Goal: Transaction & Acquisition: Purchase product/service

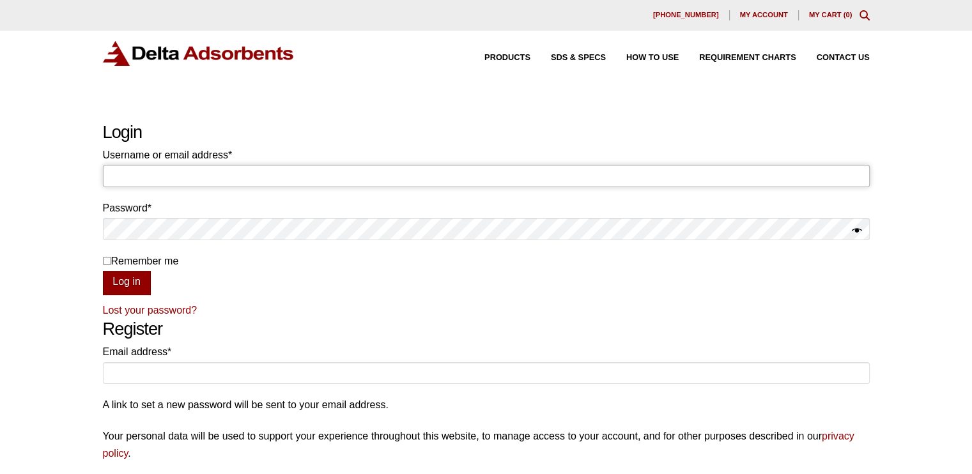
type input "mbullock"
click at [132, 279] on button "Log in" at bounding box center [127, 283] width 48 height 24
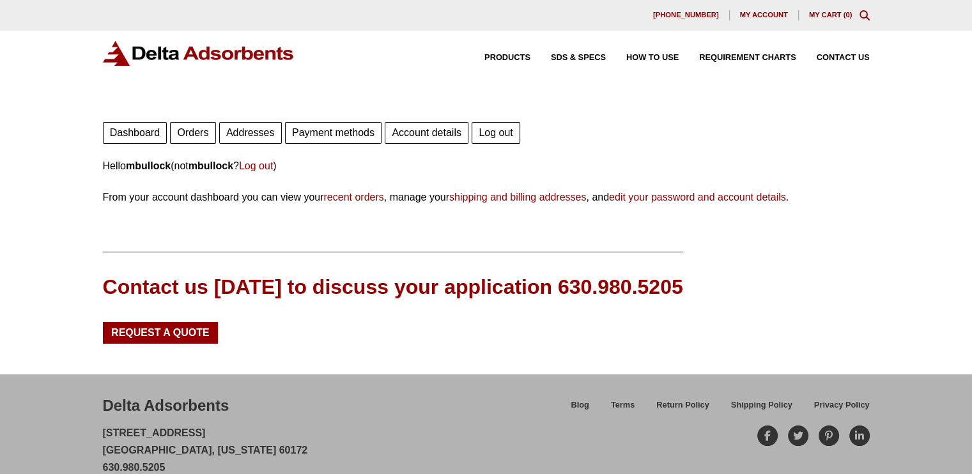
click at [200, 136] on link "Orders" at bounding box center [192, 133] width 45 height 22
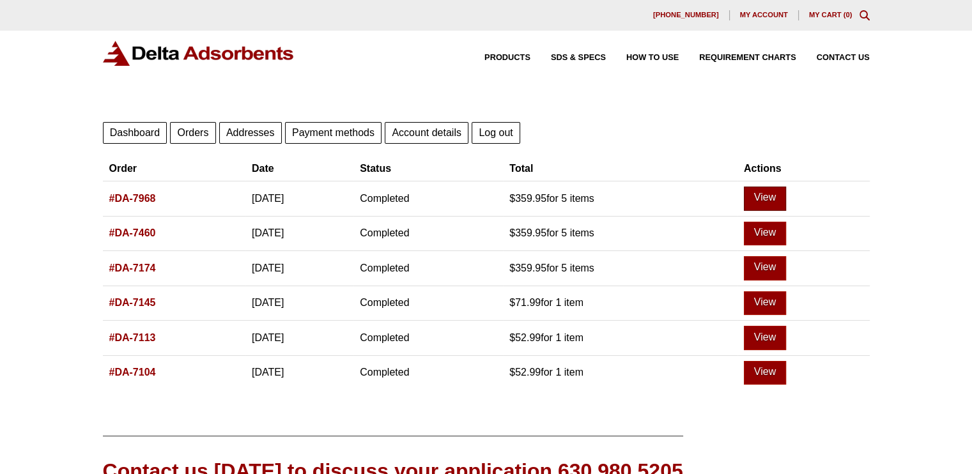
click at [786, 195] on link "View" at bounding box center [765, 199] width 42 height 24
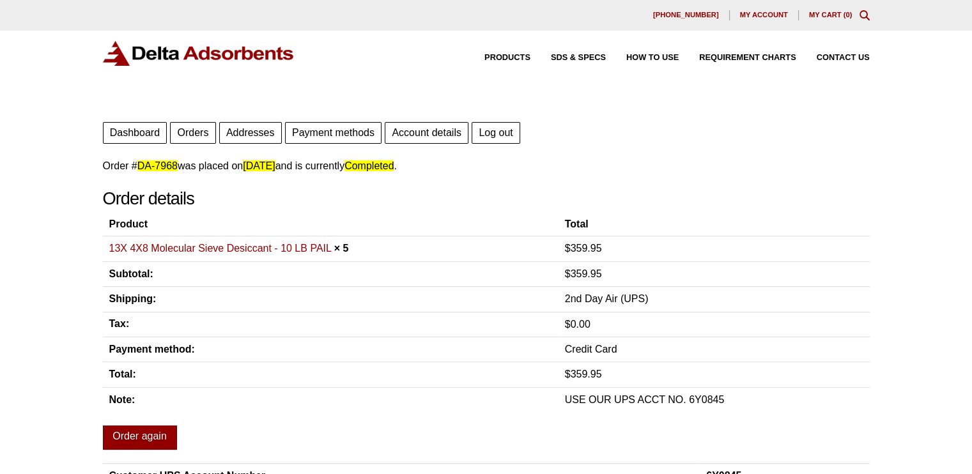
click at [159, 435] on link "Order again" at bounding box center [140, 438] width 74 height 24
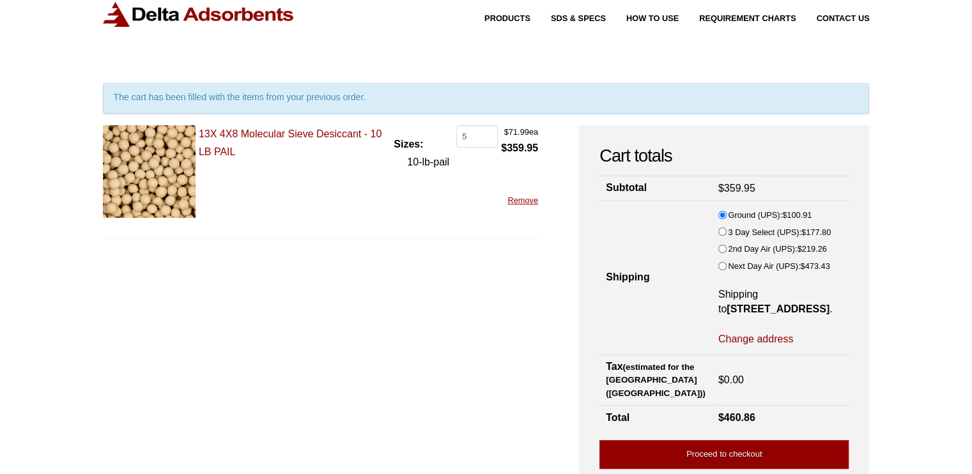
scroll to position [70, 0]
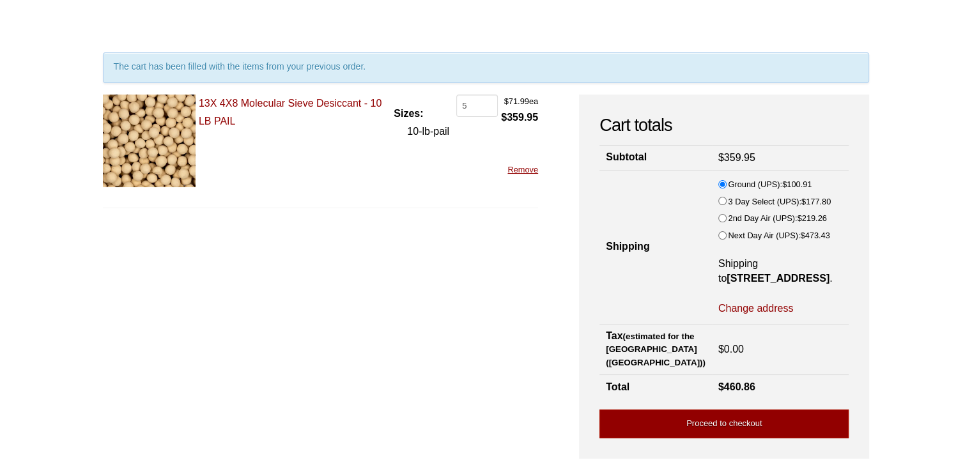
click at [718, 217] on input "2nd Day Air (UPS): $ 219.26" at bounding box center [722, 218] width 8 height 8
radio input "true"
click at [770, 437] on link "Proceed to checkout" at bounding box center [724, 424] width 249 height 29
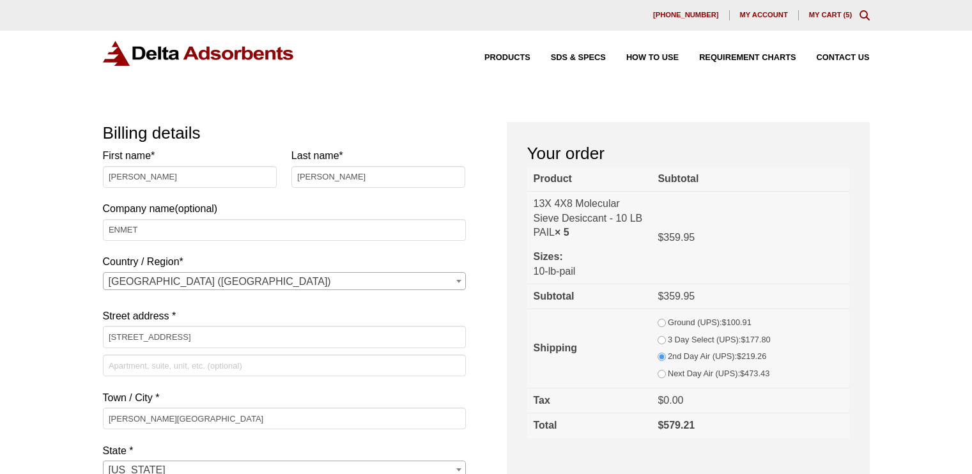
select select "MI"
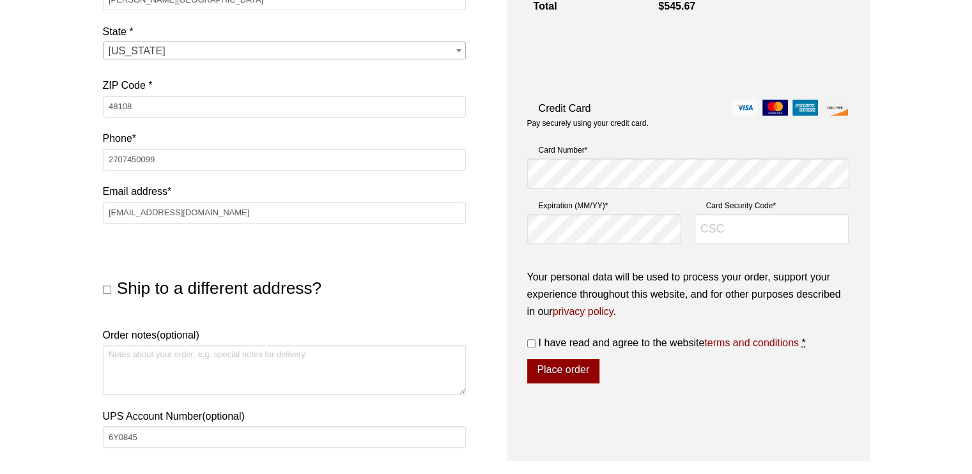
scroll to position [432, 0]
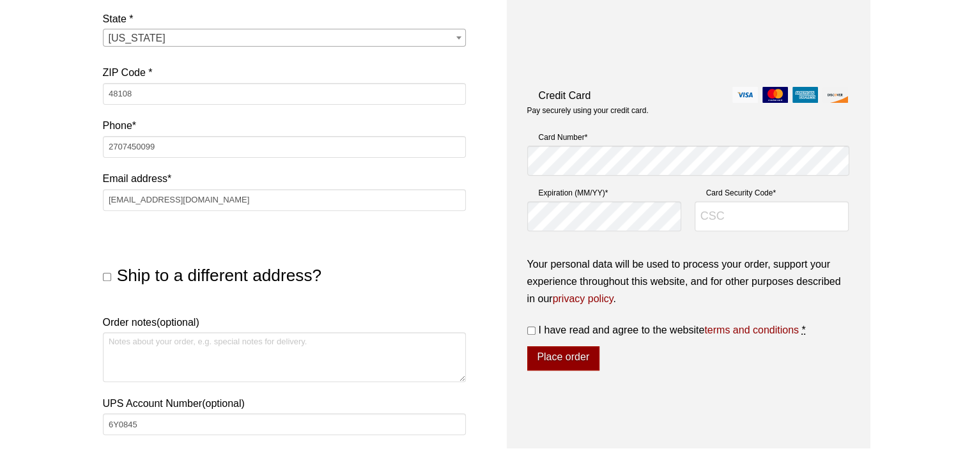
click at [105, 275] on input "Ship to a different address?" at bounding box center [107, 277] width 8 height 8
checkbox input "true"
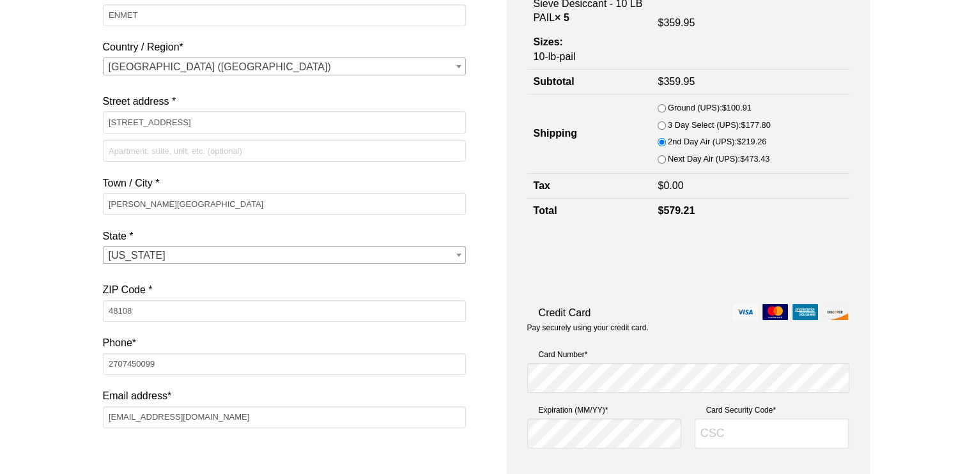
scroll to position [188, 0]
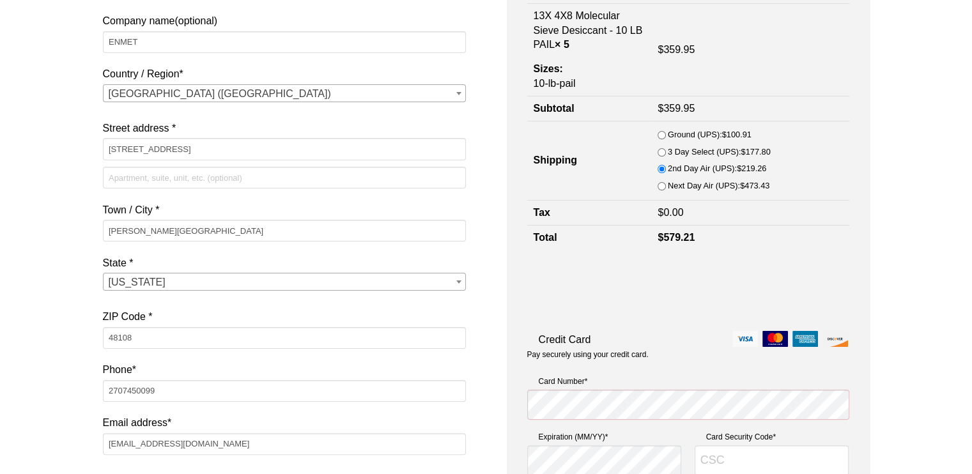
select select "MI"
type input "6851"
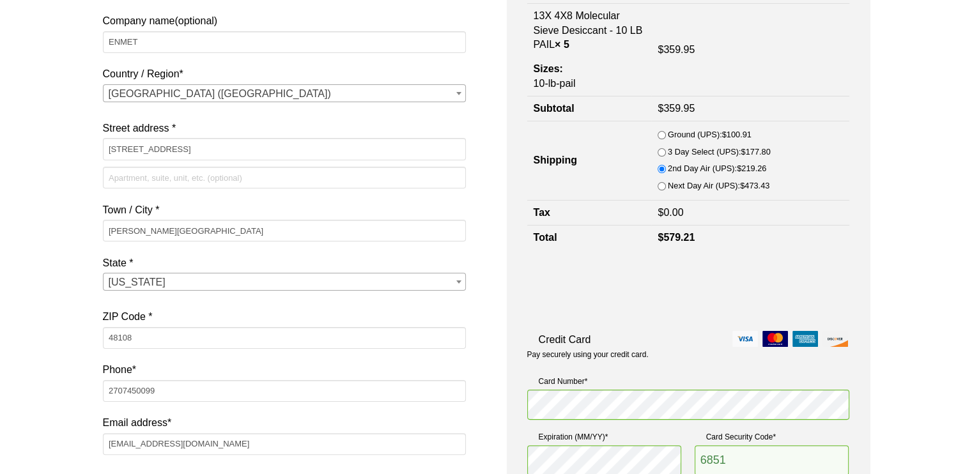
scroll to position [623, 0]
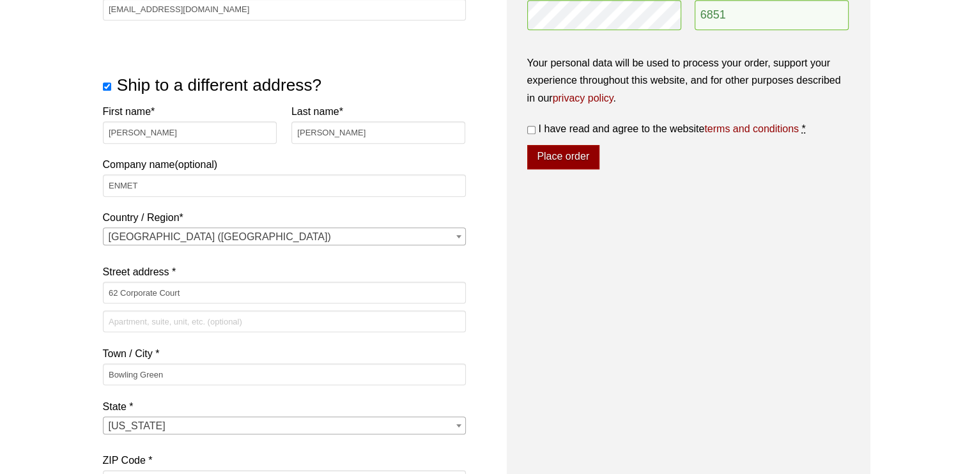
click at [531, 131] on input "I have read and agree to the website terms and conditions *" at bounding box center [531, 130] width 8 height 8
checkbox input "true"
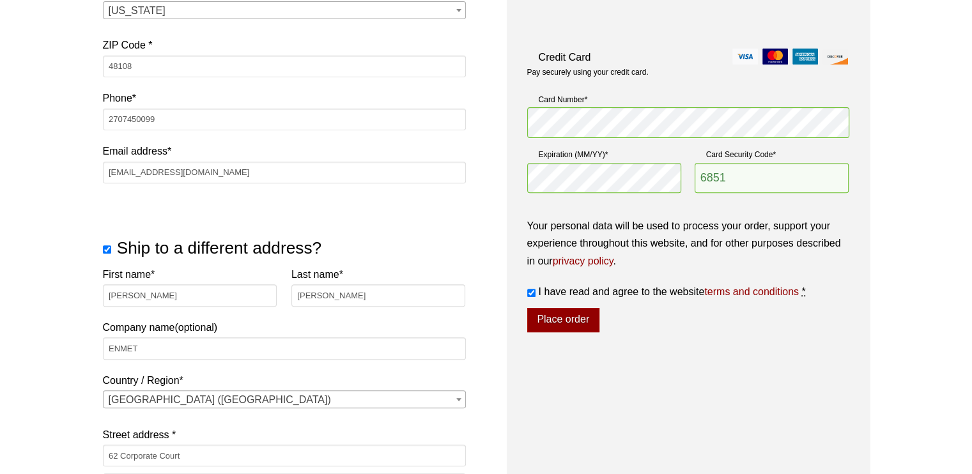
scroll to position [436, 0]
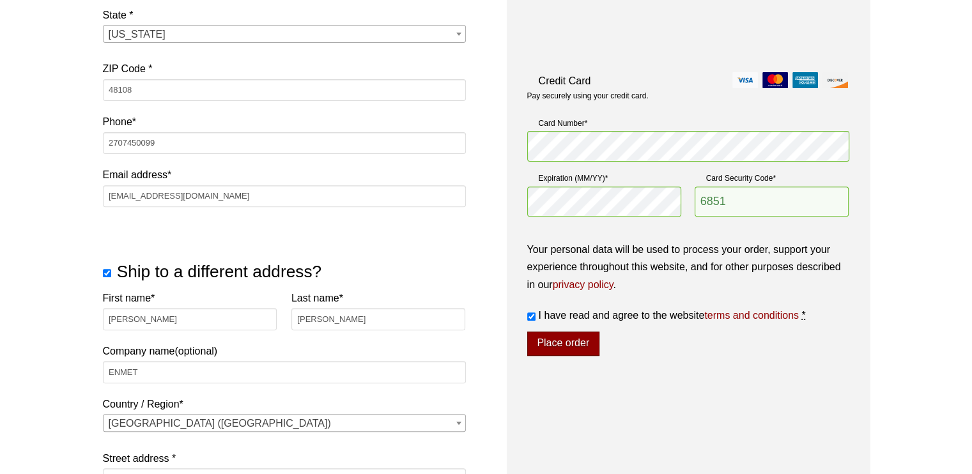
click at [569, 343] on button "Place order" at bounding box center [563, 344] width 72 height 24
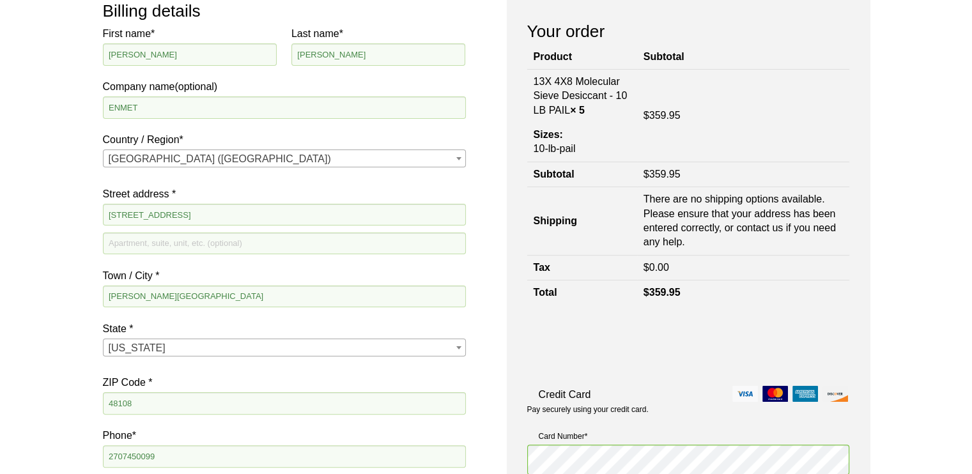
scroll to position [200, 0]
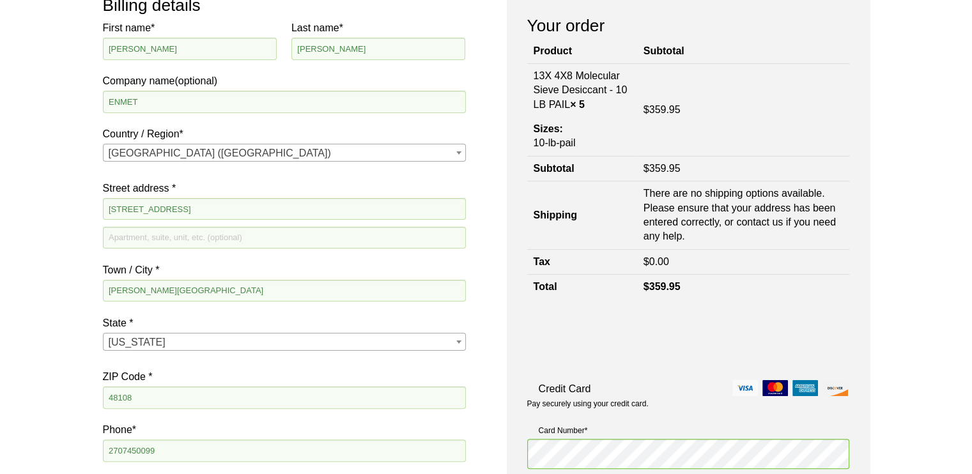
click at [571, 215] on th "Shipping" at bounding box center [582, 216] width 110 height 68
click at [753, 213] on td "There are no shipping options available. Please ensure that your address has be…" at bounding box center [743, 216] width 212 height 68
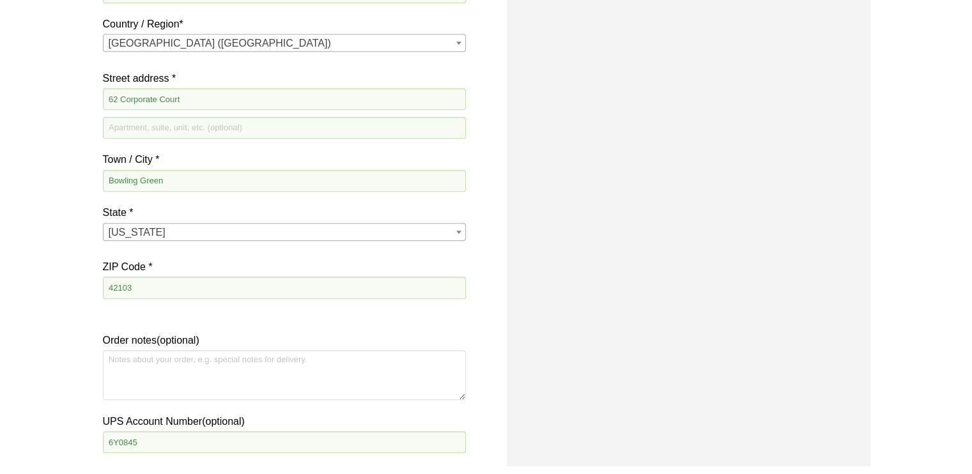
scroll to position [890, 0]
click at [457, 230] on b "State" at bounding box center [458, 230] width 5 height 3
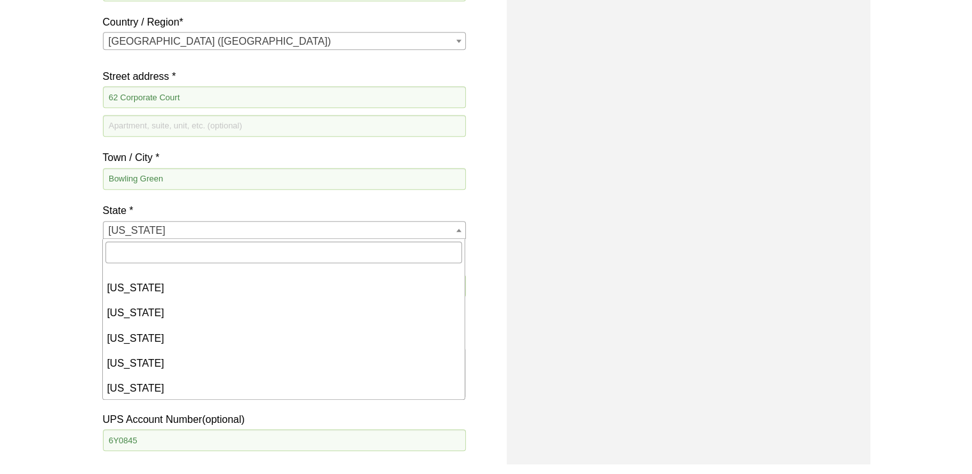
scroll to position [351, 0]
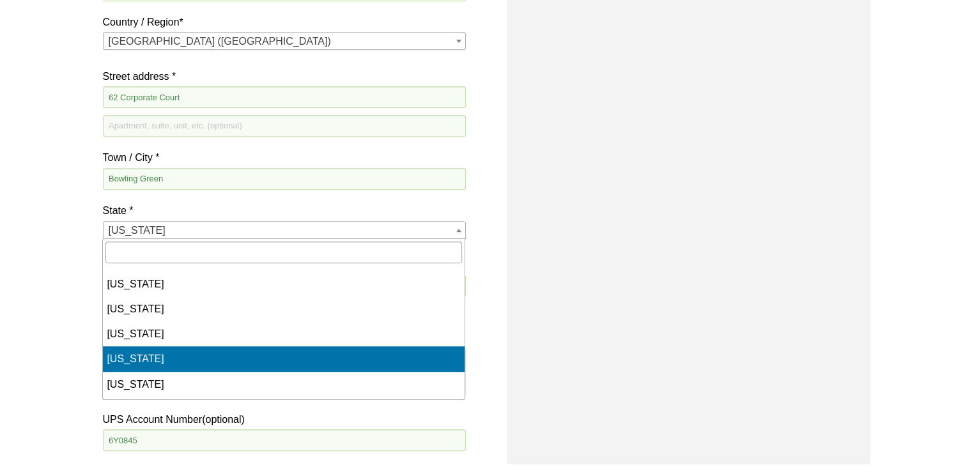
select select "KY"
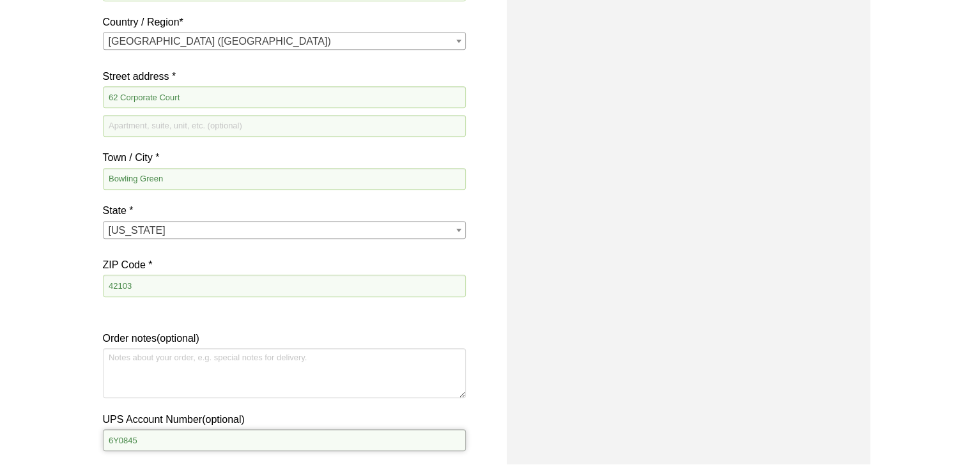
click at [369, 442] on input "6Y0845" at bounding box center [284, 441] width 363 height 22
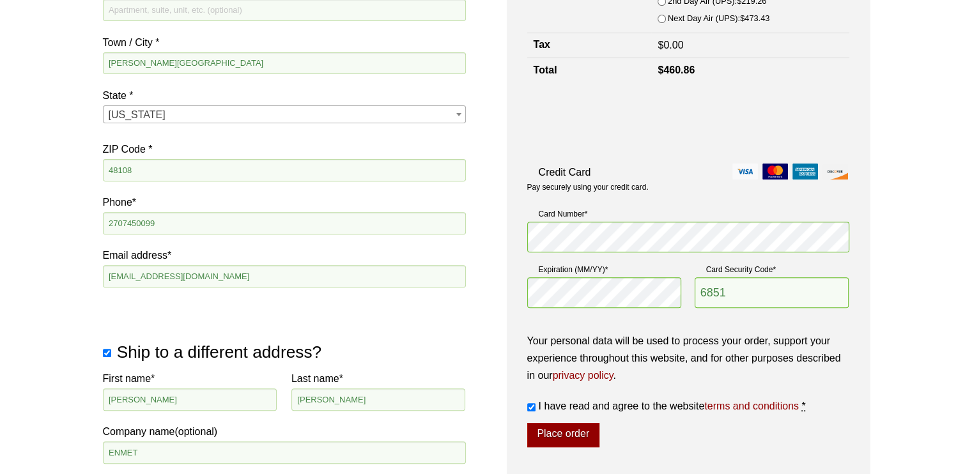
scroll to position [388, 0]
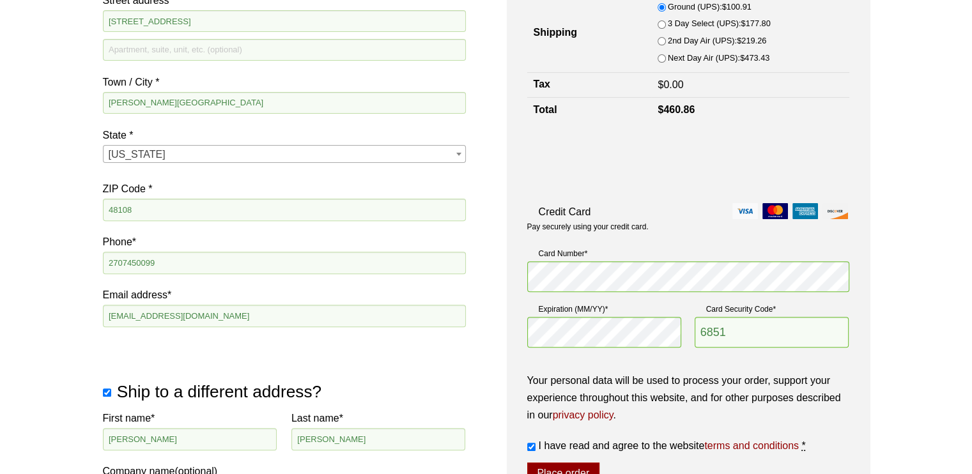
click at [662, 39] on input "2nd Day Air (UPS): $ 219.26" at bounding box center [662, 41] width 8 height 8
radio input "true"
click at [575, 466] on button "Place order" at bounding box center [563, 475] width 72 height 24
